Goal: Task Accomplishment & Management: Manage account settings

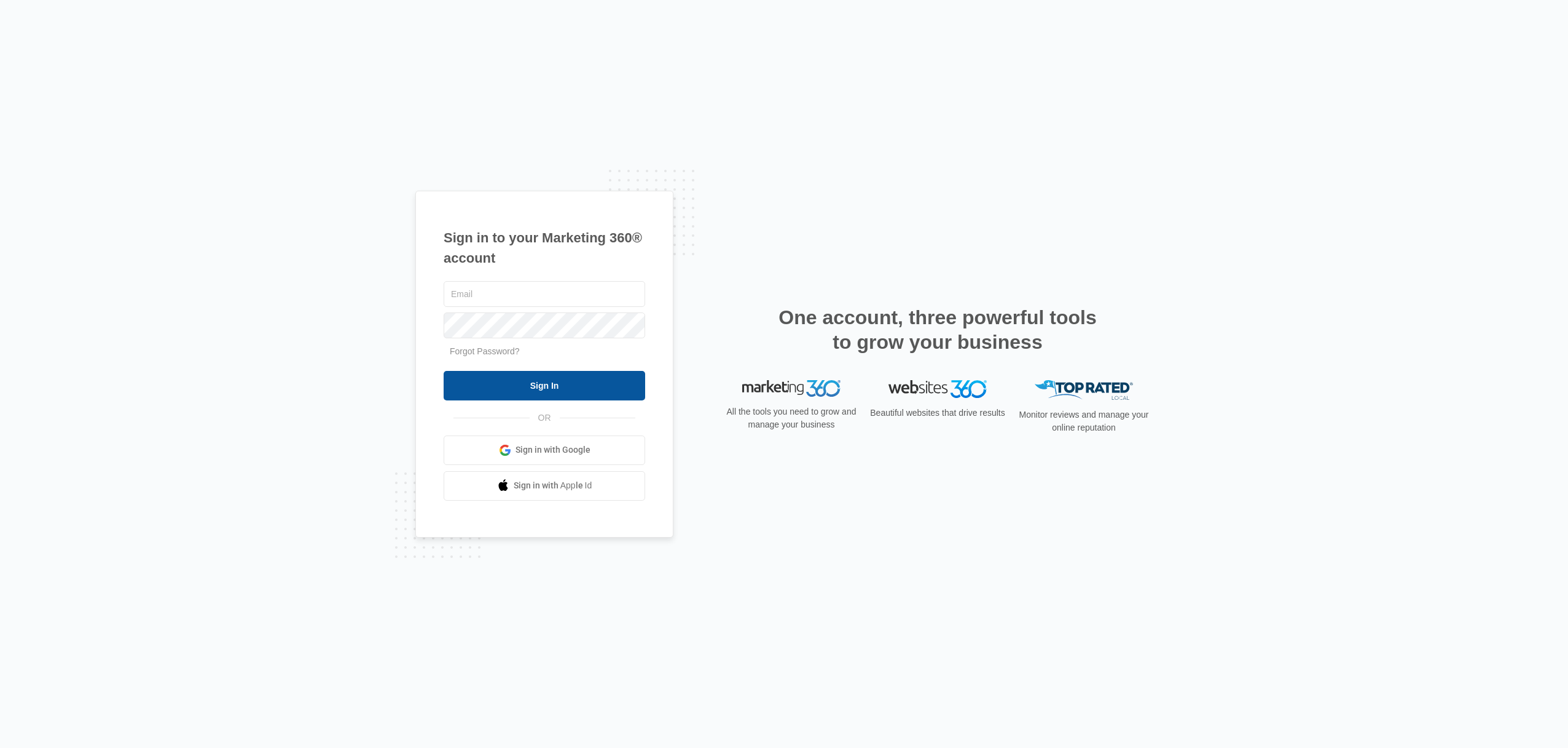
type input "devon@randyrosstennis.com"
click at [543, 381] on input "Sign In" at bounding box center [545, 385] width 201 height 30
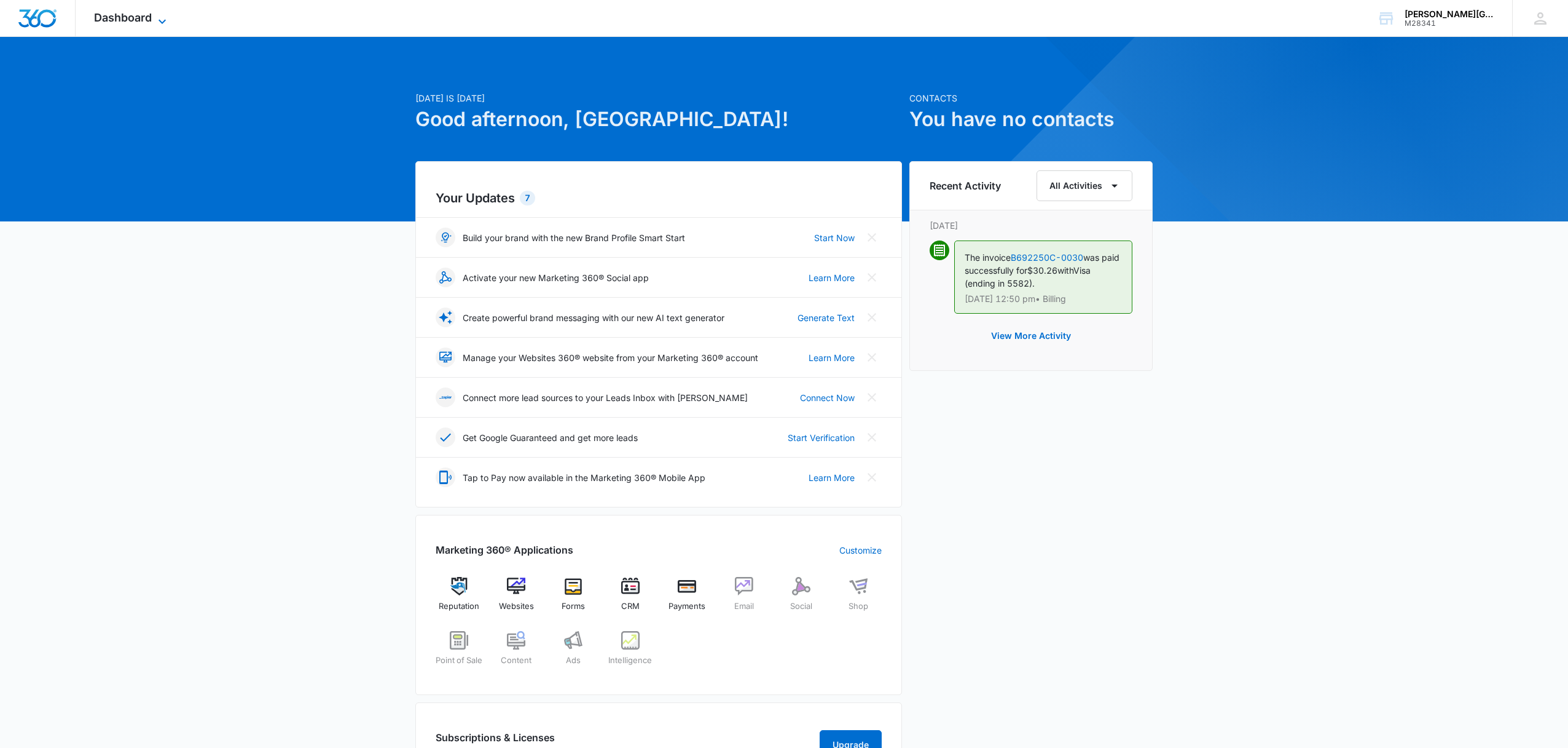
click at [168, 14] on icon at bounding box center [162, 21] width 14 height 14
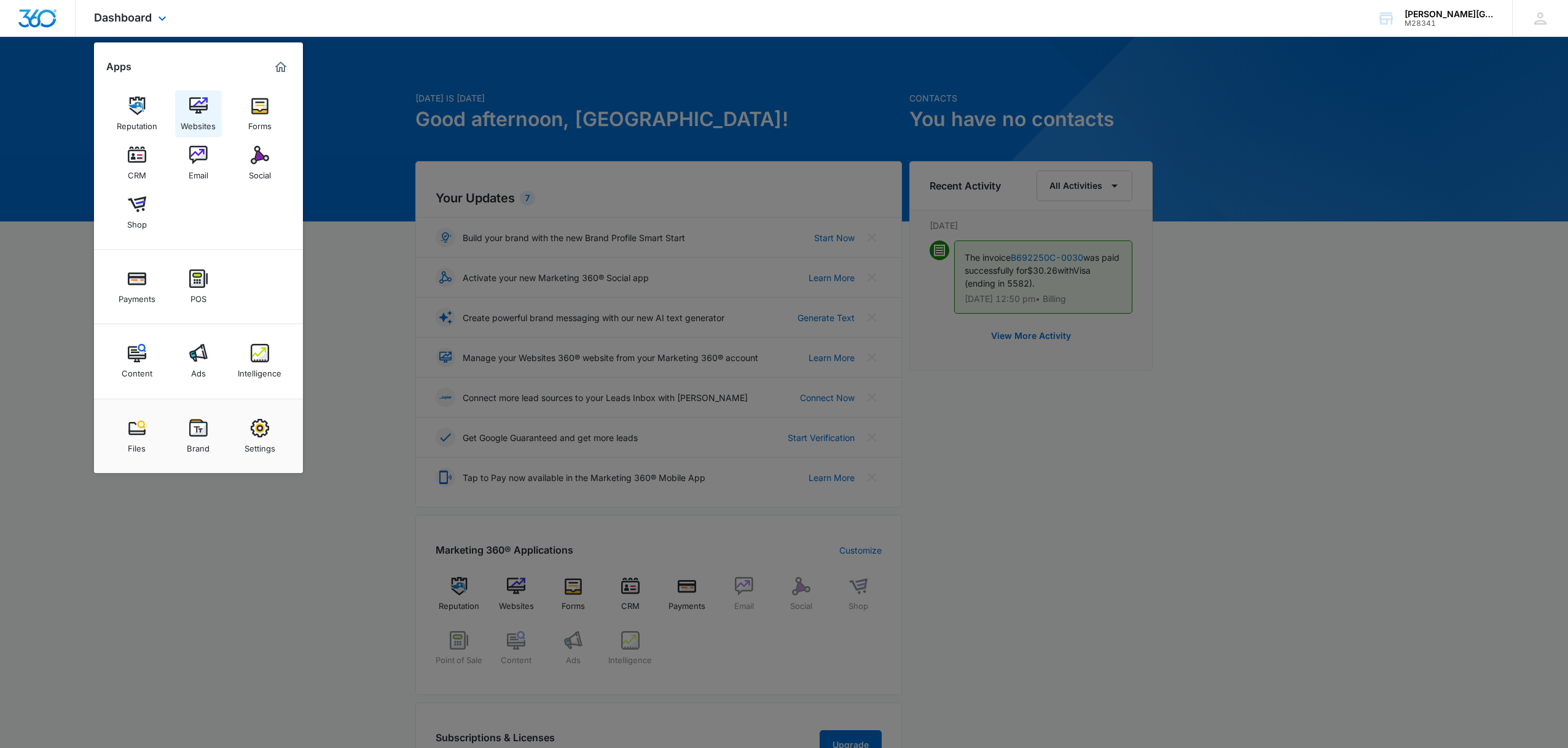
click at [192, 109] on img at bounding box center [199, 106] width 19 height 19
